Goal: Task Accomplishment & Management: Use online tool/utility

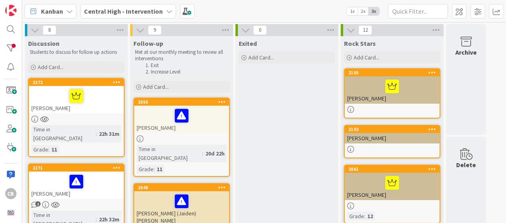
click at [93, 89] on div at bounding box center [76, 96] width 90 height 17
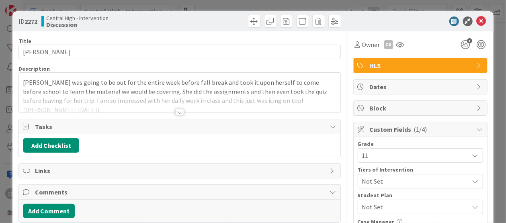
click at [180, 113] on div at bounding box center [179, 112] width 9 height 6
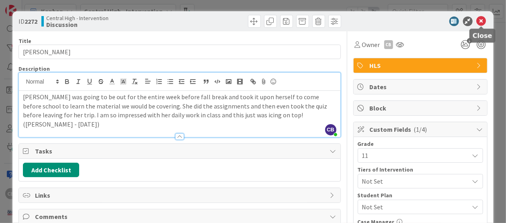
click at [483, 21] on icon at bounding box center [482, 21] width 10 height 10
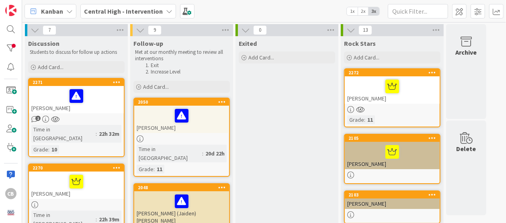
click at [91, 85] on div "2271" at bounding box center [76, 82] width 95 height 7
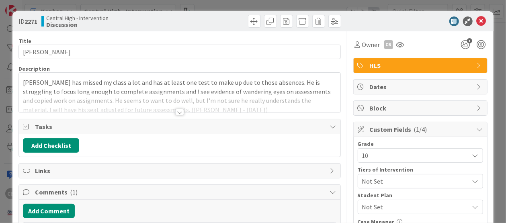
click at [178, 111] on div at bounding box center [179, 112] width 9 height 6
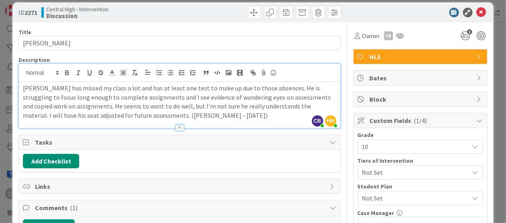
scroll to position [7, 0]
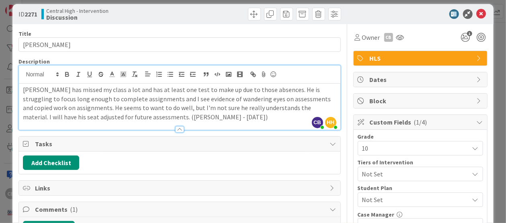
click at [103, 208] on span "Comments ( 1 )" at bounding box center [180, 210] width 291 height 10
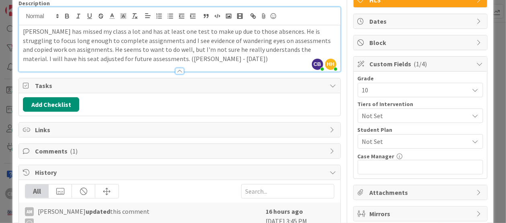
scroll to position [66, 0]
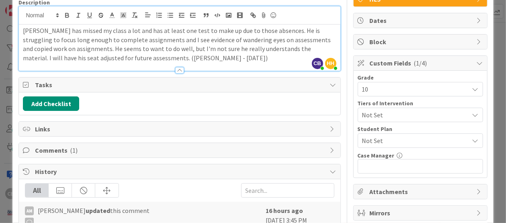
click at [51, 149] on span "Comments ( 1 )" at bounding box center [180, 151] width 291 height 10
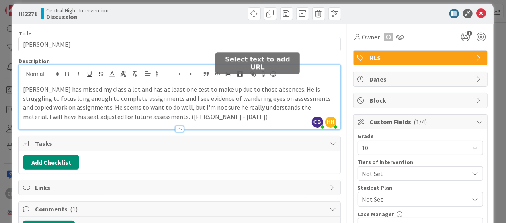
scroll to position [0, 0]
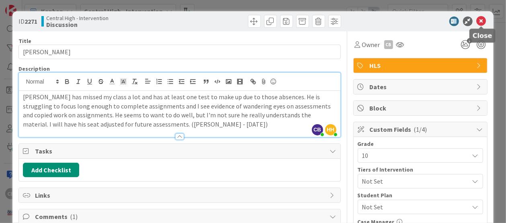
click at [482, 25] on icon at bounding box center [482, 21] width 10 height 10
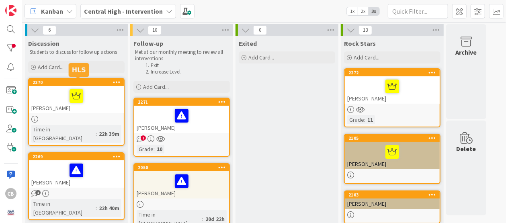
click at [55, 83] on div "2270" at bounding box center [78, 83] width 91 height 6
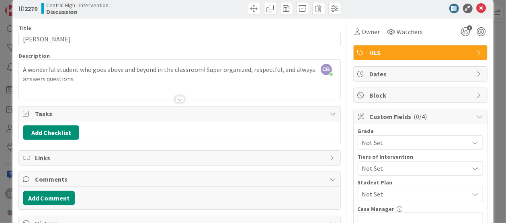
scroll to position [11, 0]
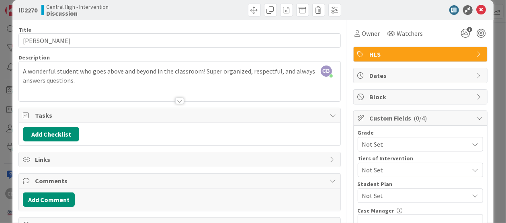
click at [54, 81] on div at bounding box center [179, 91] width 321 height 21
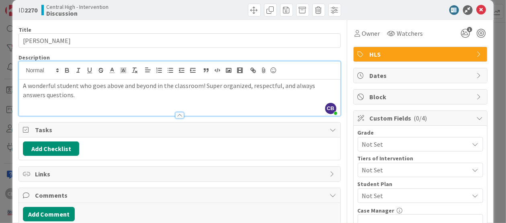
click at [54, 95] on p "A wonderful student who goes above and beyond in the classroom! Super organized…" at bounding box center [179, 90] width 313 height 18
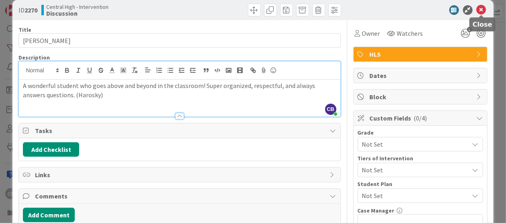
click at [484, 11] on icon at bounding box center [482, 10] width 10 height 10
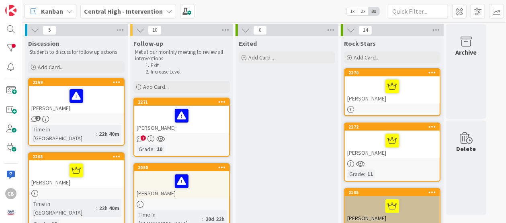
click at [99, 88] on div at bounding box center [76, 96] width 90 height 17
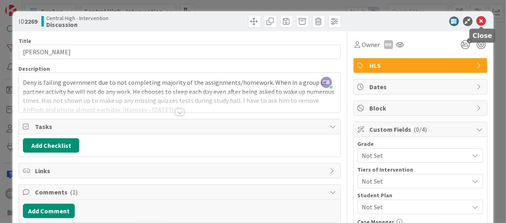
click at [481, 20] on icon at bounding box center [482, 21] width 10 height 10
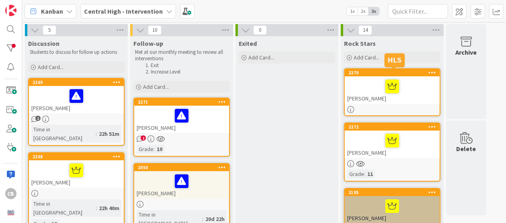
click at [418, 71] on div "2270" at bounding box center [394, 73] width 91 height 6
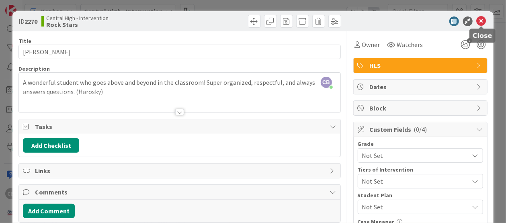
click at [481, 21] on icon at bounding box center [482, 21] width 10 height 10
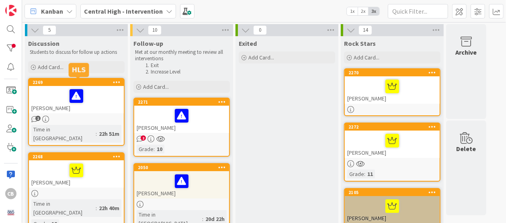
click at [103, 84] on div "2269" at bounding box center [78, 83] width 91 height 6
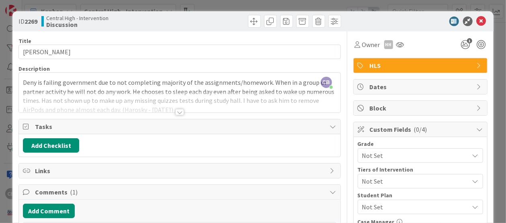
click at [178, 111] on div at bounding box center [179, 112] width 9 height 6
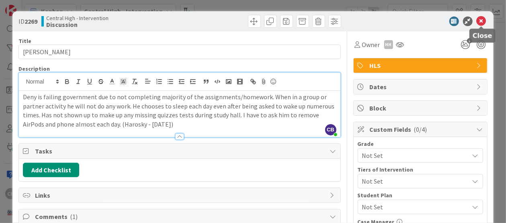
click at [482, 21] on icon at bounding box center [482, 21] width 10 height 10
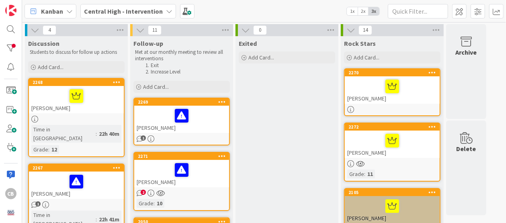
click at [103, 96] on div at bounding box center [76, 96] width 90 height 17
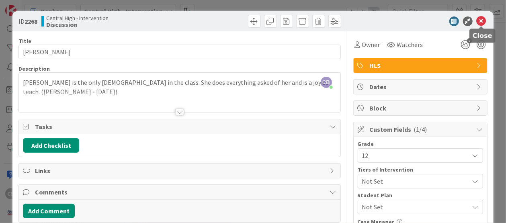
click at [480, 23] on icon at bounding box center [482, 21] width 10 height 10
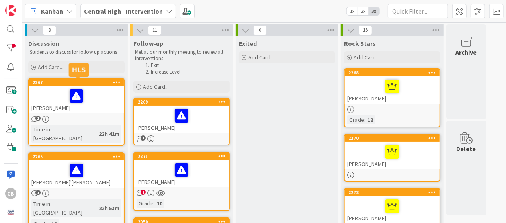
click at [100, 84] on div "2267" at bounding box center [78, 83] width 91 height 6
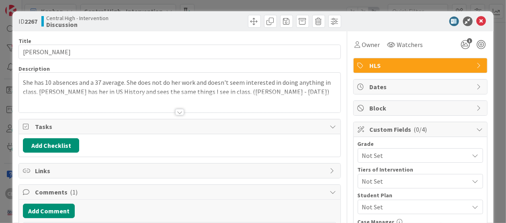
click at [181, 113] on div at bounding box center [179, 112] width 9 height 6
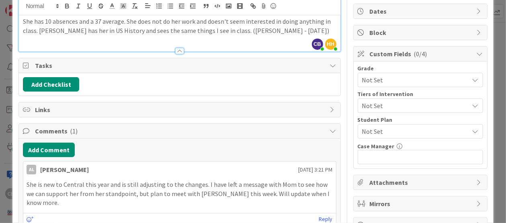
scroll to position [77, 0]
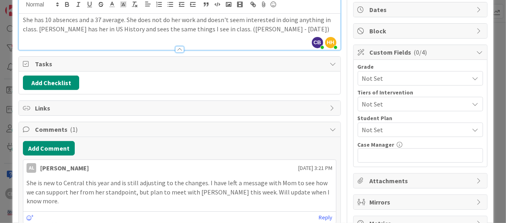
click at [287, 33] on div "She has 10 absences and a 37 average. She does not do her work and doesn't seem…" at bounding box center [179, 32] width 321 height 36
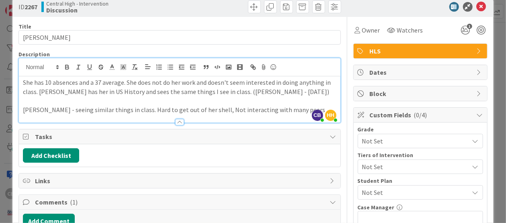
scroll to position [0, 0]
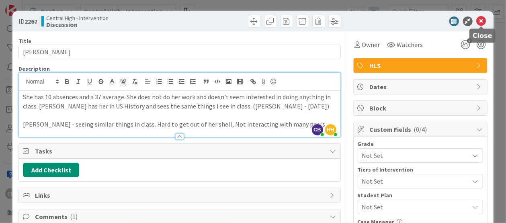
click at [485, 22] on icon at bounding box center [482, 21] width 10 height 10
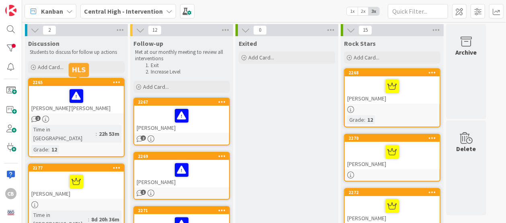
click at [86, 81] on div "2265" at bounding box center [78, 83] width 91 height 6
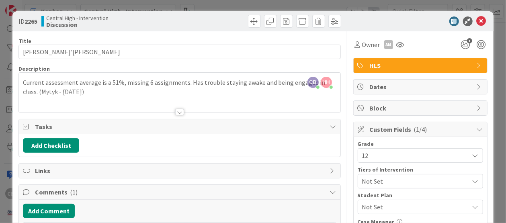
click at [226, 97] on div at bounding box center [179, 102] width 321 height 21
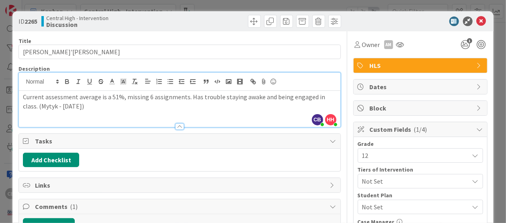
click at [128, 105] on p "Current assessment average is a 51%, missing 6 assignments. Has trouble staying…" at bounding box center [179, 101] width 313 height 18
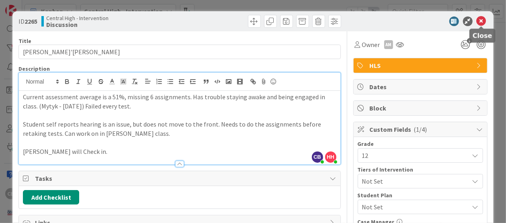
click at [483, 20] on icon at bounding box center [482, 21] width 10 height 10
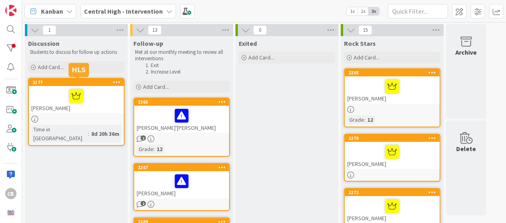
click at [94, 84] on div "2177" at bounding box center [78, 83] width 91 height 6
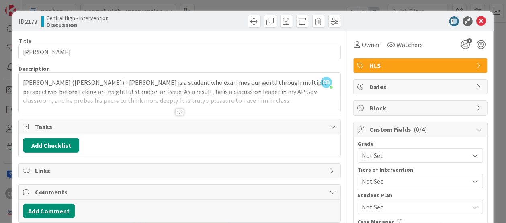
click at [180, 111] on div at bounding box center [179, 112] width 9 height 6
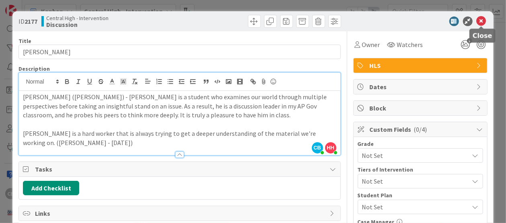
click at [483, 19] on icon at bounding box center [482, 21] width 10 height 10
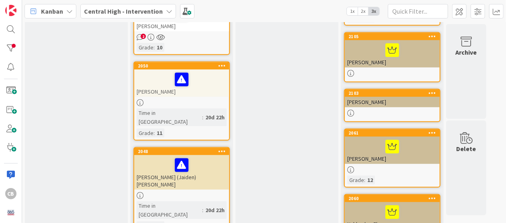
scroll to position [276, 0]
click at [408, 103] on div "[PERSON_NAME]" at bounding box center [392, 102] width 95 height 10
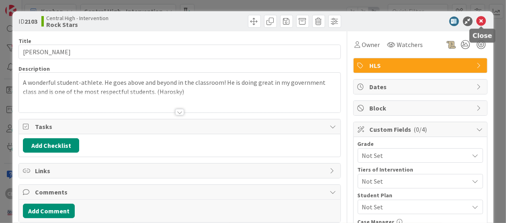
click at [485, 21] on icon at bounding box center [482, 21] width 10 height 10
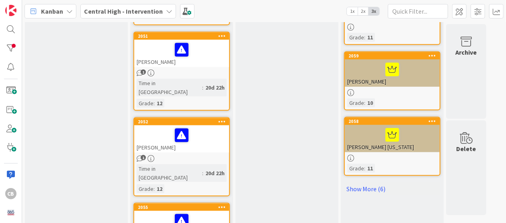
scroll to position [484, 0]
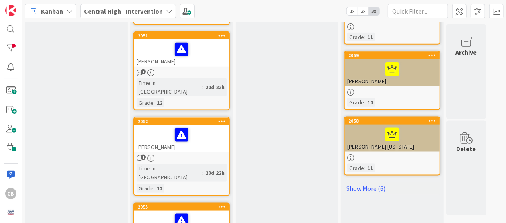
click at [418, 68] on div at bounding box center [392, 69] width 90 height 17
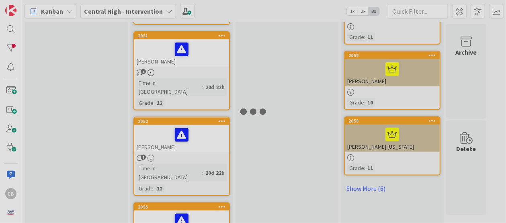
click at [418, 68] on div at bounding box center [253, 111] width 506 height 223
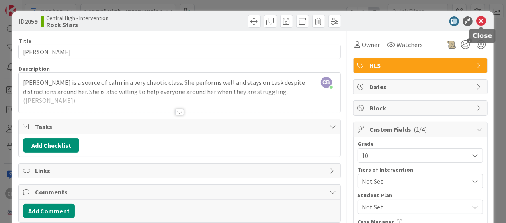
click at [481, 22] on icon at bounding box center [482, 21] width 10 height 10
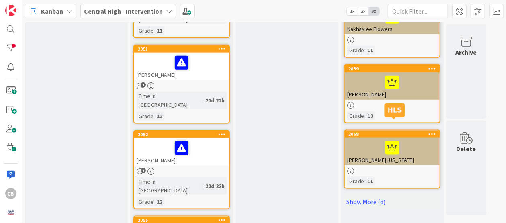
scroll to position [494, 0]
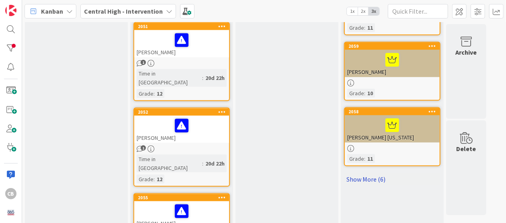
click at [368, 180] on link "Show More (6)" at bounding box center [392, 179] width 96 height 13
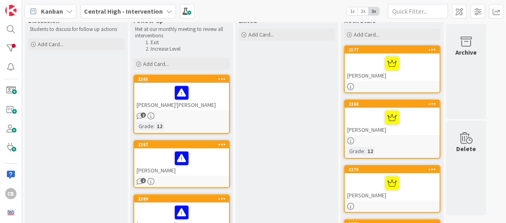
scroll to position [0, 0]
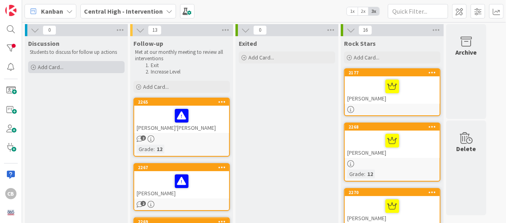
click at [72, 70] on div "Add Card..." at bounding box center [76, 67] width 96 height 12
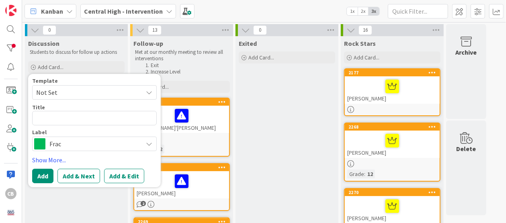
click at [78, 144] on span "Frac" at bounding box center [93, 143] width 89 height 11
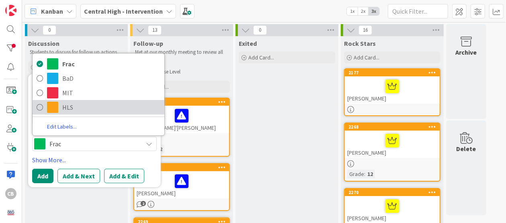
click at [54, 109] on span at bounding box center [52, 107] width 11 height 11
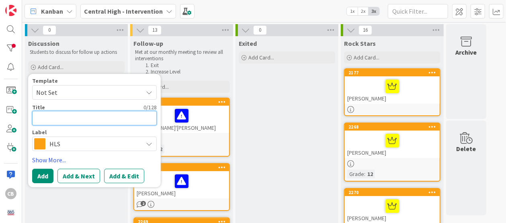
click at [68, 119] on textarea at bounding box center [94, 118] width 125 height 14
paste textarea "[PERSON_NAME]"
type textarea "x"
type textarea "[PERSON_NAME]"
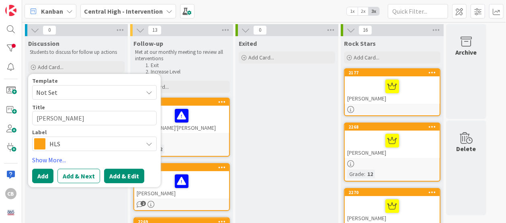
click at [127, 177] on button "Add & Edit" at bounding box center [124, 176] width 40 height 14
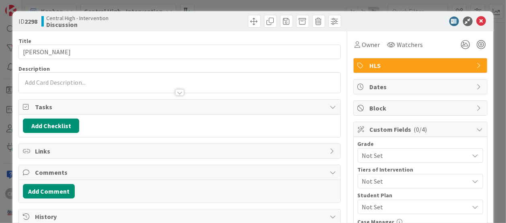
click at [74, 80] on div at bounding box center [179, 83] width 321 height 20
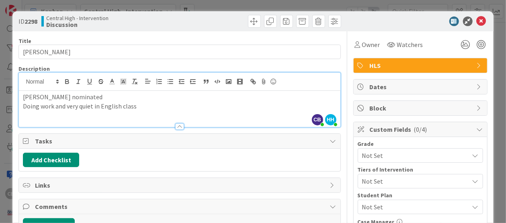
click at [105, 98] on p "[PERSON_NAME] nominated" at bounding box center [179, 96] width 313 height 9
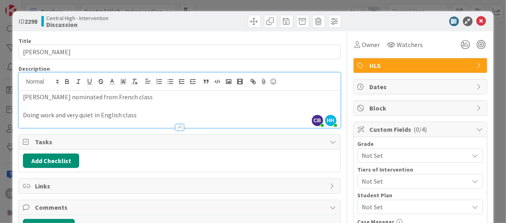
click at [142, 115] on p "Doing work and very quiet in English class" at bounding box center [179, 115] width 313 height 9
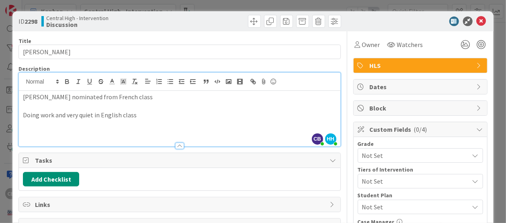
click at [141, 116] on p "Doing work and very quiet in English class" at bounding box center [179, 115] width 313 height 9
click at [134, 116] on p "Doing work and very quiet in English class - Rathbone" at bounding box center [179, 115] width 313 height 9
click at [174, 113] on p "Doing work and very quiet in English class - Rathbone" at bounding box center [179, 115] width 313 height 9
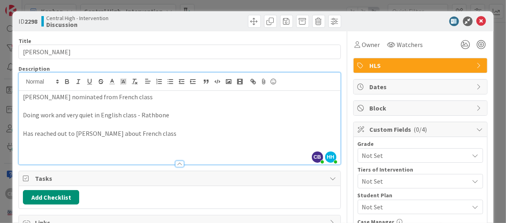
click at [169, 115] on p "Doing work and very quiet in English class - Rathbone" at bounding box center [179, 115] width 313 height 9
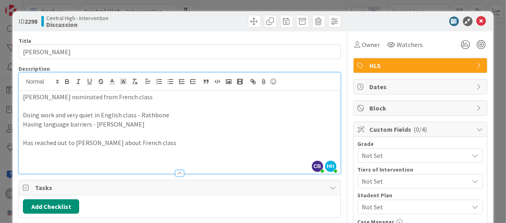
click at [162, 144] on p "Has reached out to [PERSON_NAME] about French class" at bounding box center [179, 142] width 313 height 9
click at [482, 21] on icon at bounding box center [482, 21] width 10 height 10
